Goal: Task Accomplishment & Management: Use online tool/utility

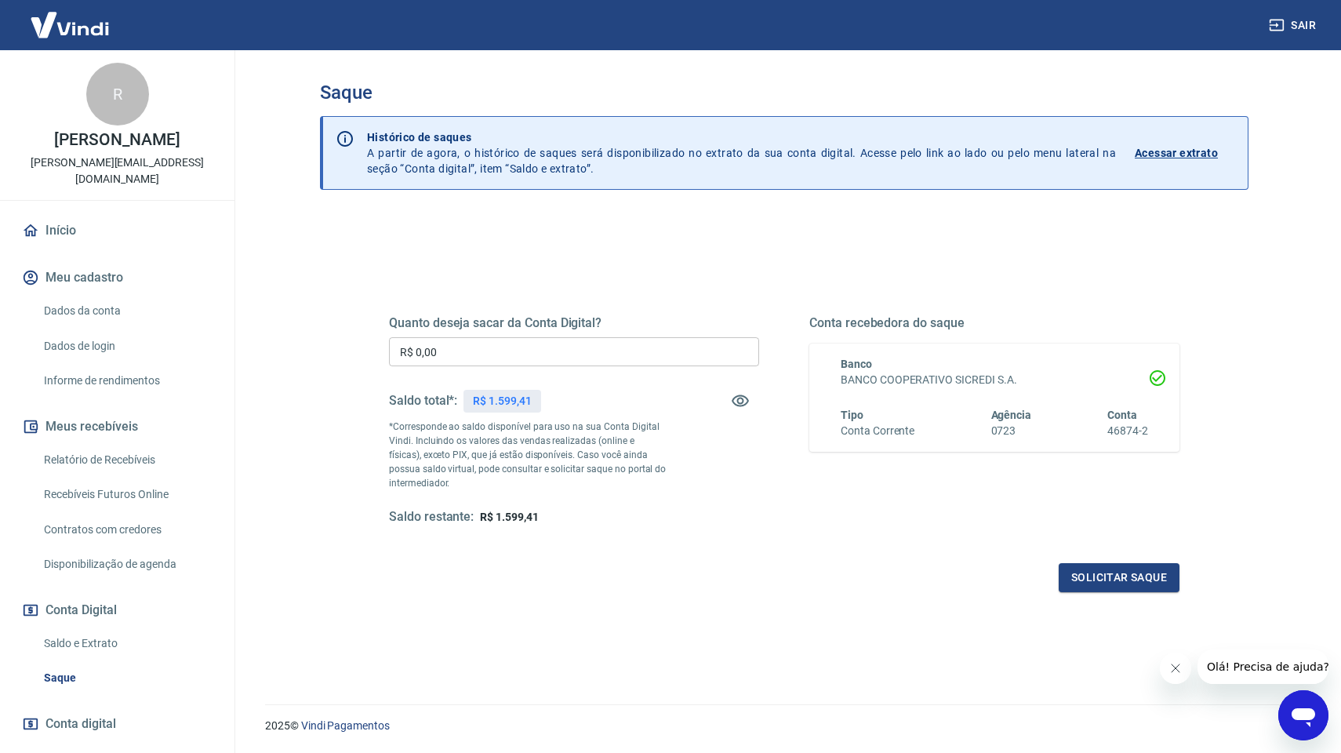
click at [477, 350] on input "R$ 0,00" at bounding box center [574, 351] width 370 height 29
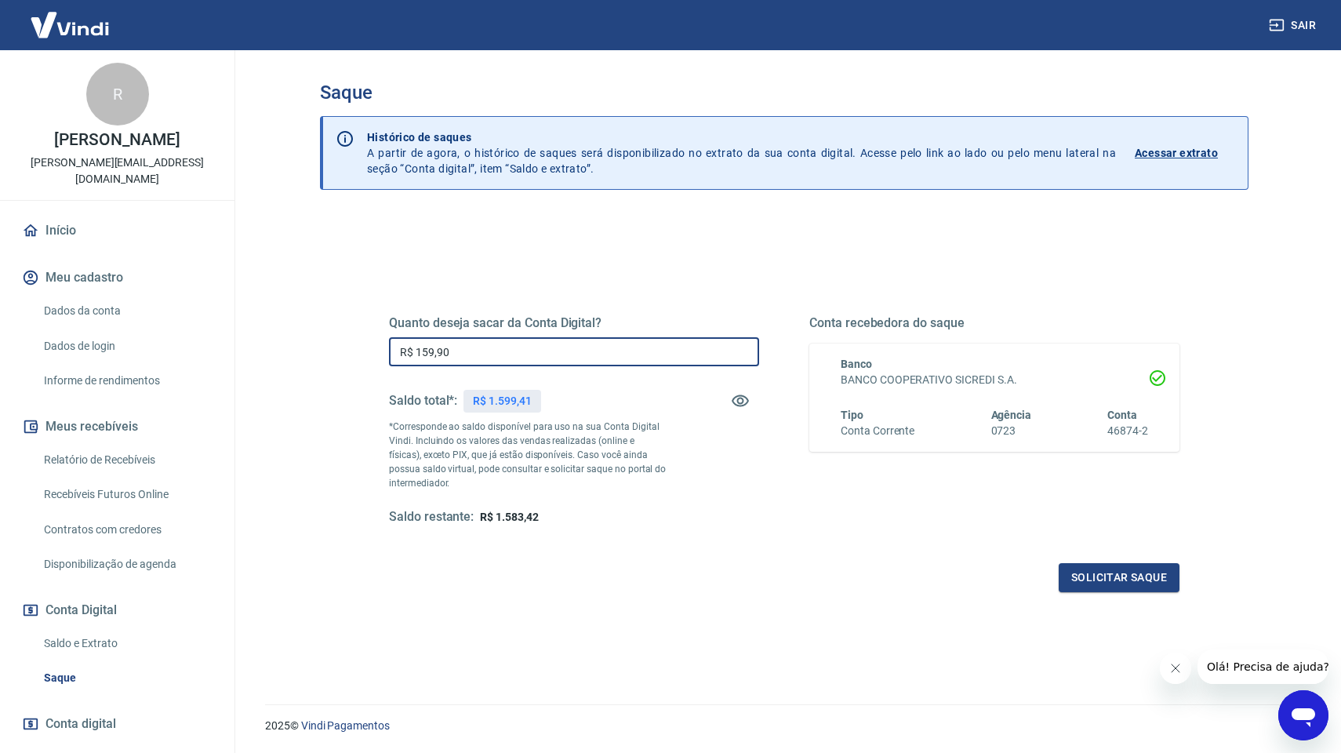
type input "R$ 1.599,00"
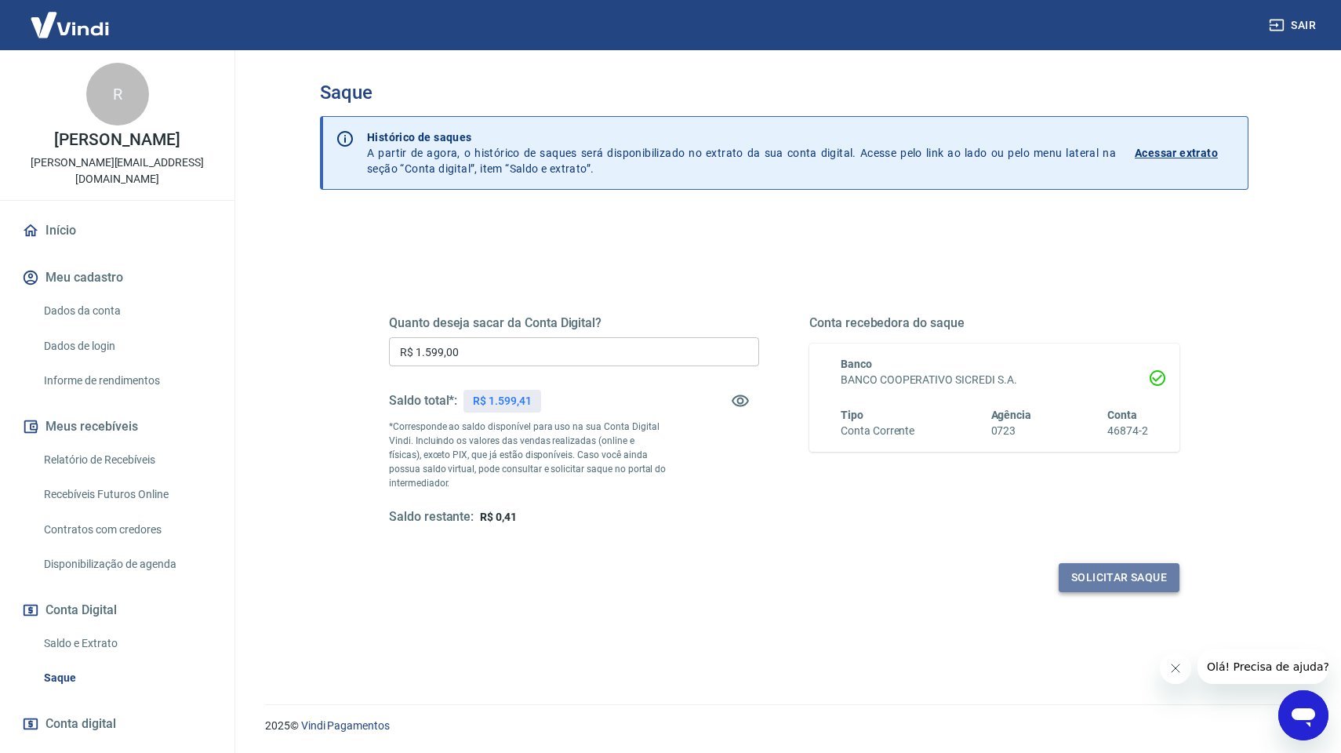
click at [1136, 566] on button "Solicitar saque" at bounding box center [1119, 577] width 121 height 29
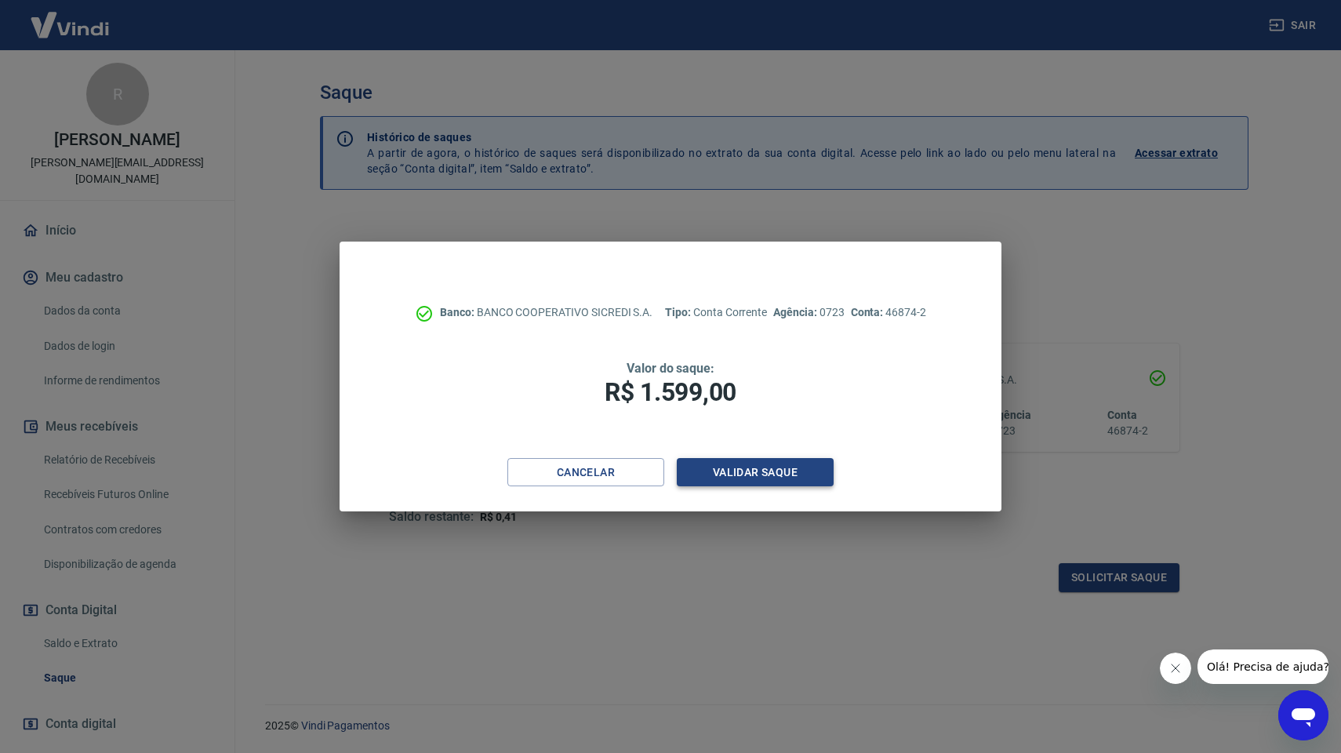
click at [773, 481] on button "Validar saque" at bounding box center [755, 472] width 157 height 29
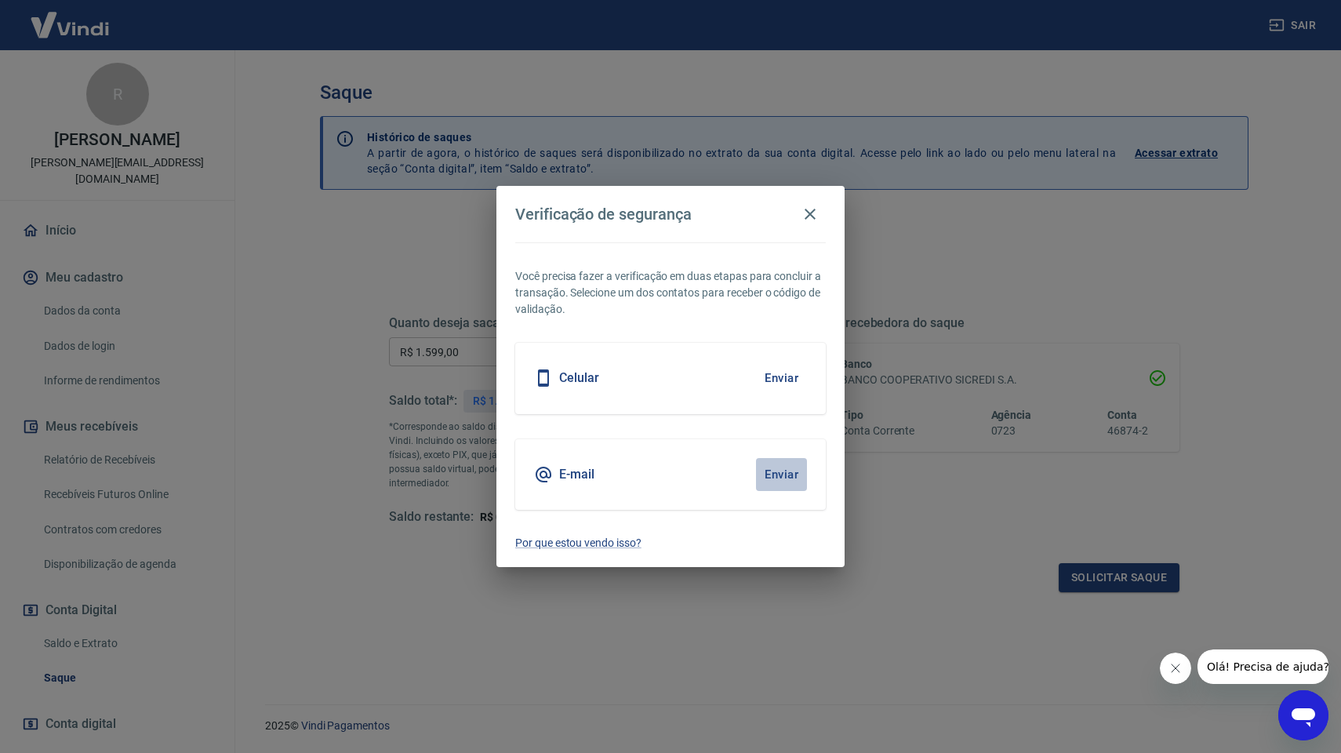
click at [771, 467] on button "Enviar" at bounding box center [781, 474] width 51 height 33
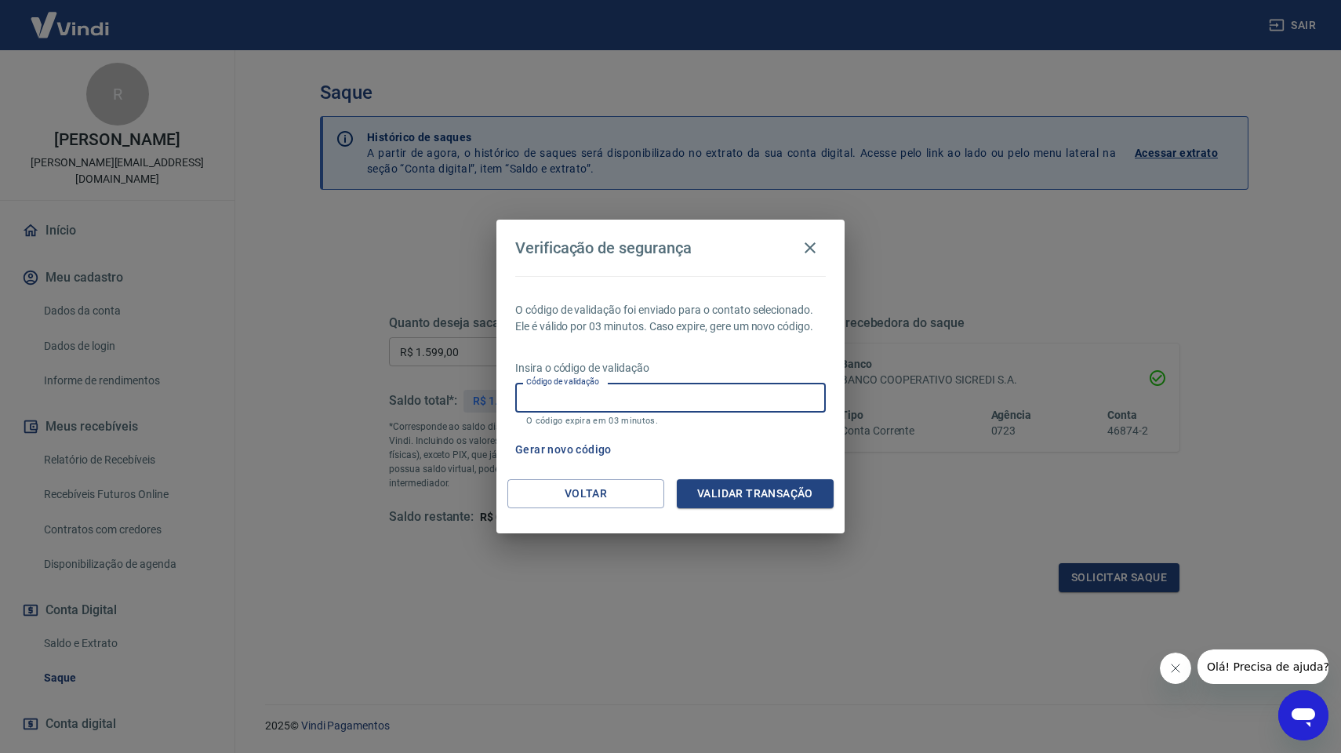
click at [589, 400] on input "Código de validação" at bounding box center [670, 397] width 311 height 29
paste input "638101"
type input "638101"
click at [708, 509] on div "Voltar Validar transação" at bounding box center [671, 506] width 348 height 54
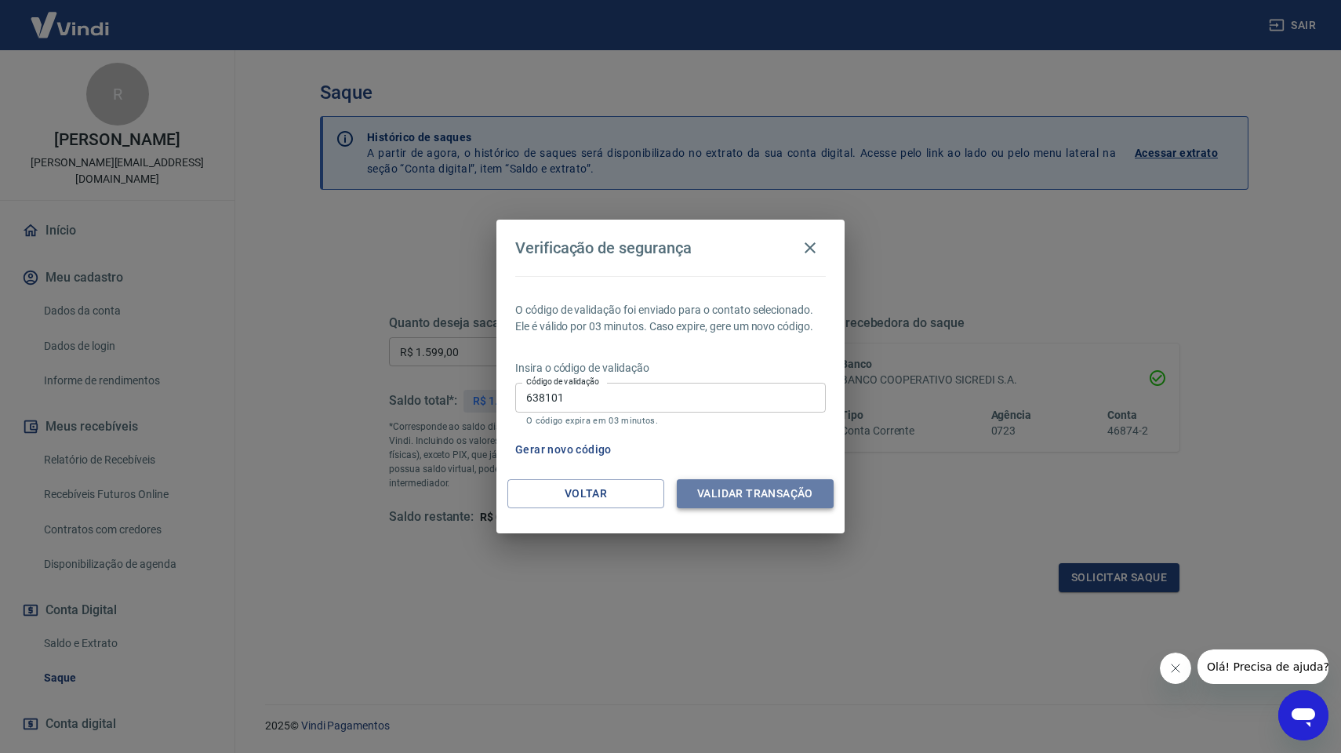
click at [708, 496] on button "Validar transação" at bounding box center [755, 493] width 157 height 29
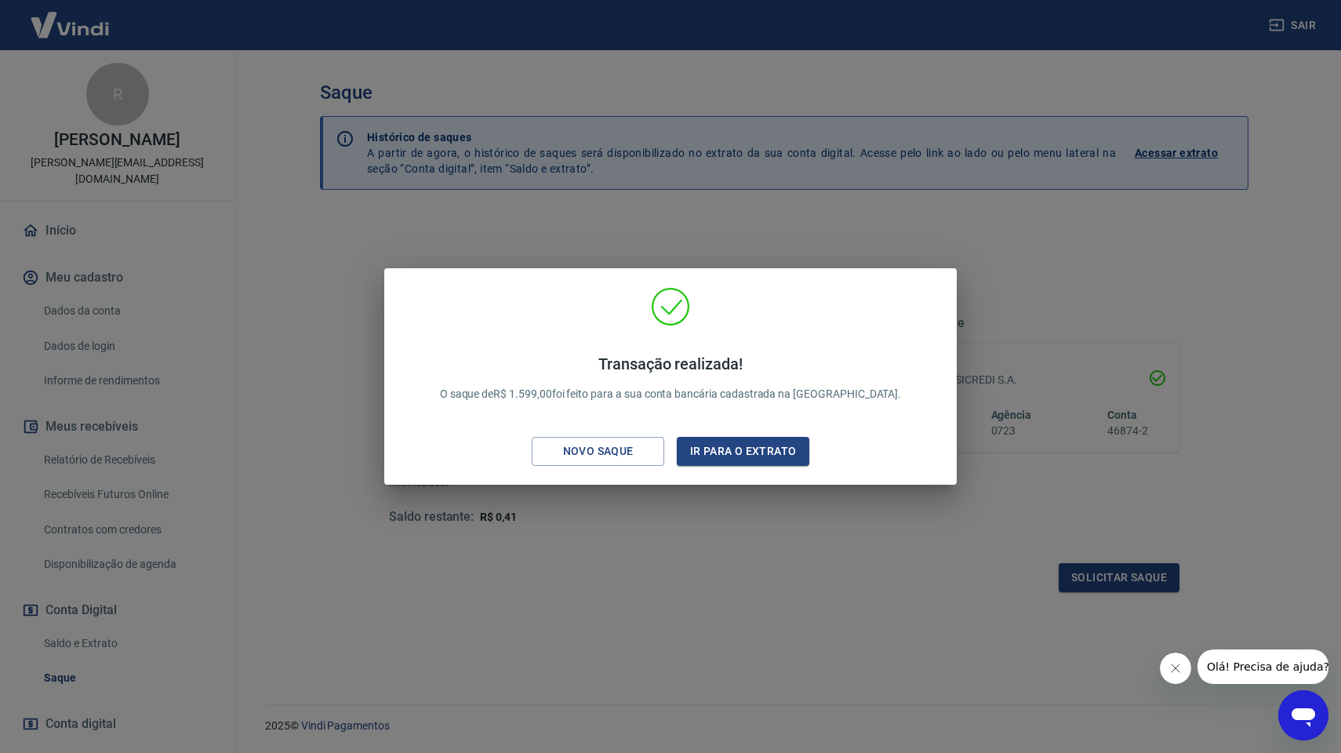
click at [695, 520] on div "Transação realizada! O saque de R$ 1.599,00 foi feito para a sua conta bancária…" at bounding box center [670, 376] width 1341 height 753
